Goal: Transaction & Acquisition: Purchase product/service

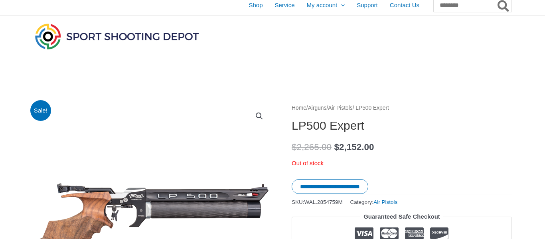
scroll to position [4, 0]
click at [439, 7] on input "Search for:" at bounding box center [472, 5] width 79 height 14
type input "*"
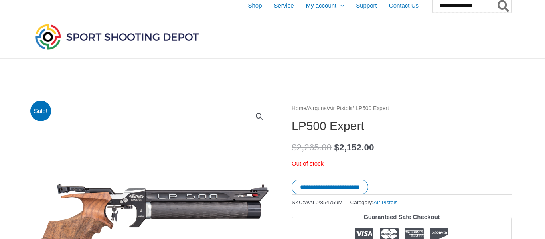
type input "**********"
click at [496, 0] on button "Search" at bounding box center [504, 5] width 16 height 14
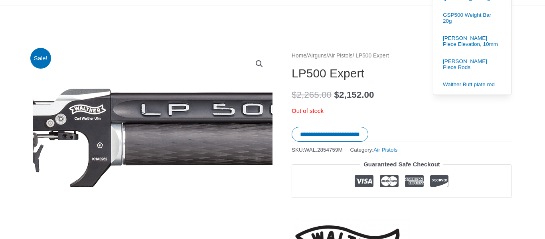
scroll to position [58, 0]
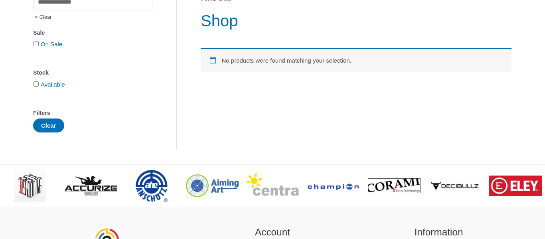
scroll to position [98, 0]
